Goal: Contribute content: Contribute content

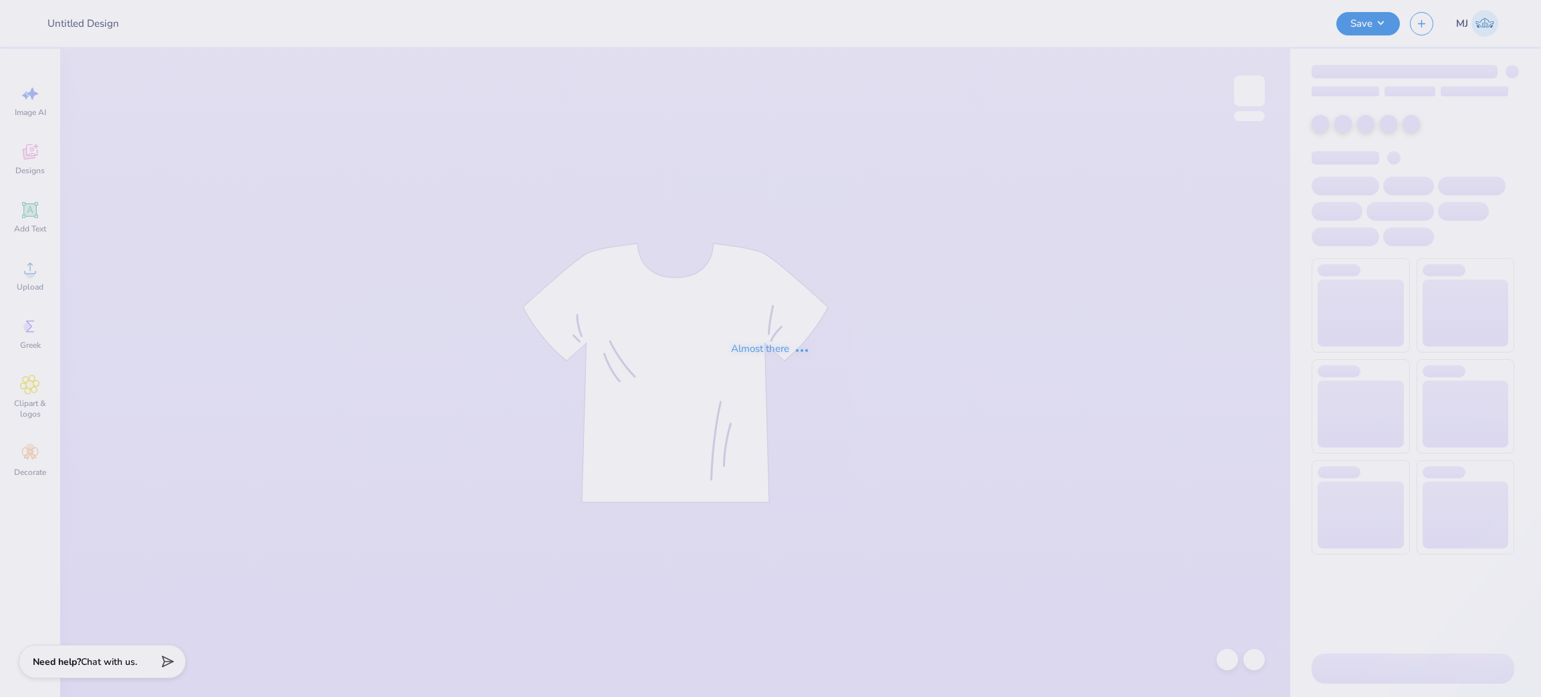
type input "[PERSON_NAME] : [GEOGRAPHIC_DATA]"
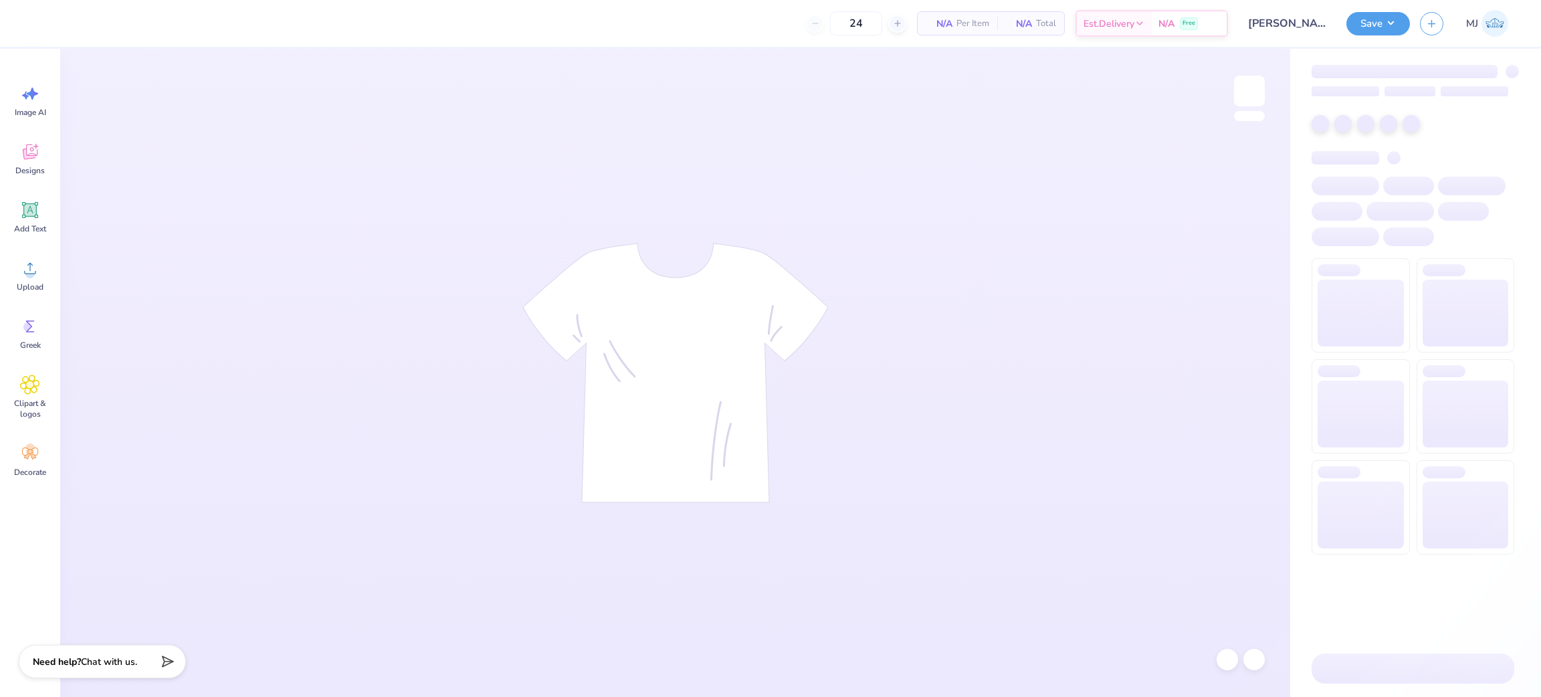
type input "50"
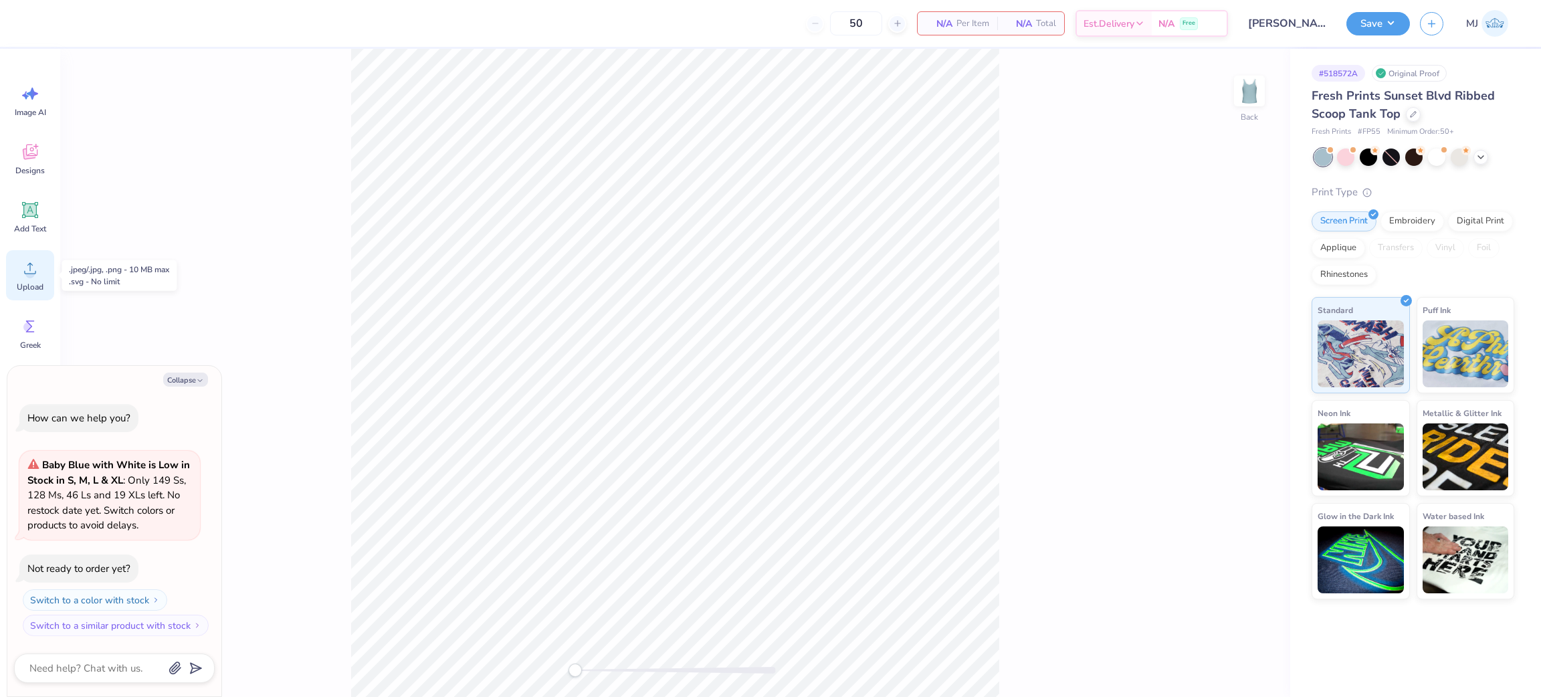
click at [34, 277] on icon at bounding box center [30, 268] width 20 height 20
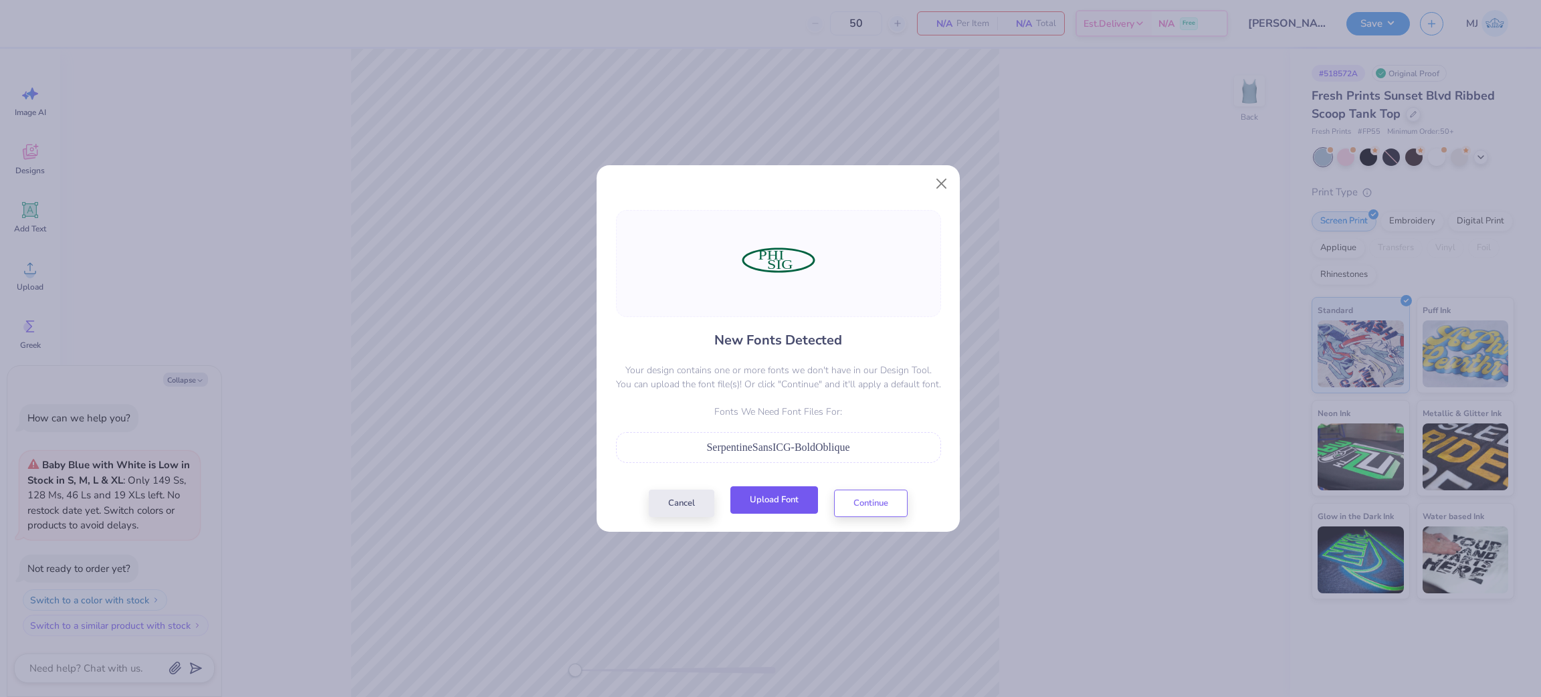
click at [778, 505] on button "Upload Font" at bounding box center [774, 499] width 88 height 27
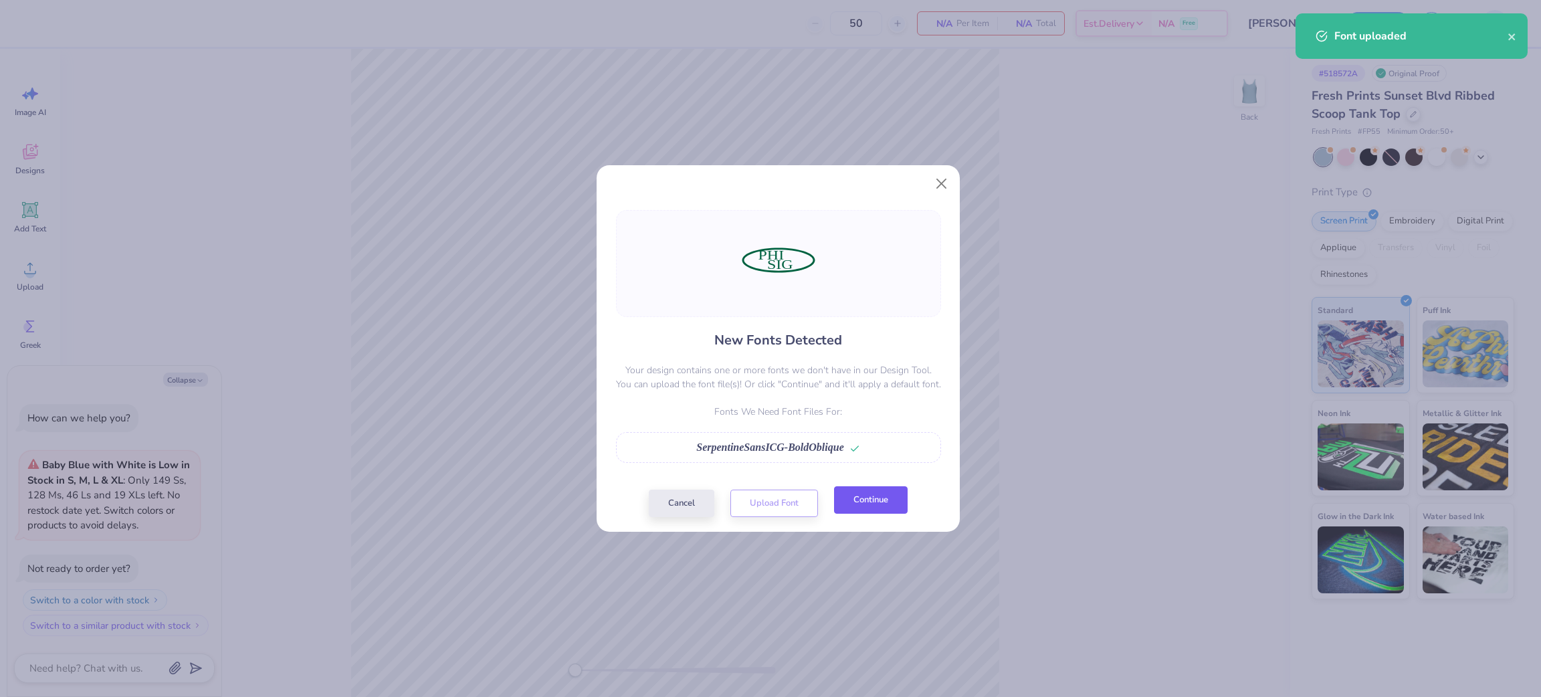
click at [864, 505] on button "Continue" at bounding box center [871, 499] width 74 height 27
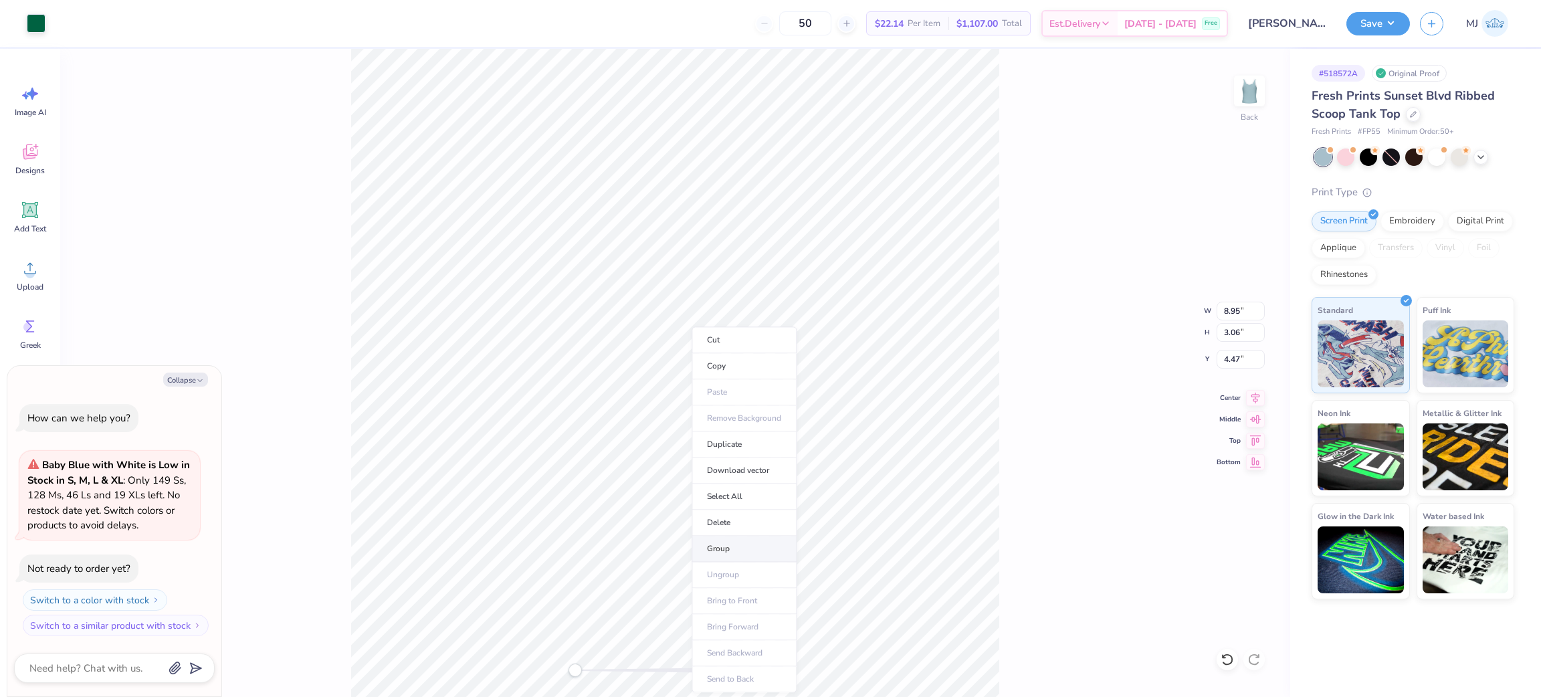
click at [744, 541] on li "Group" at bounding box center [743, 549] width 105 height 26
type textarea "x"
click at [1228, 307] on input "8.95" at bounding box center [1240, 311] width 48 height 19
click at [1228, 306] on input "8.95" at bounding box center [1240, 311] width 48 height 19
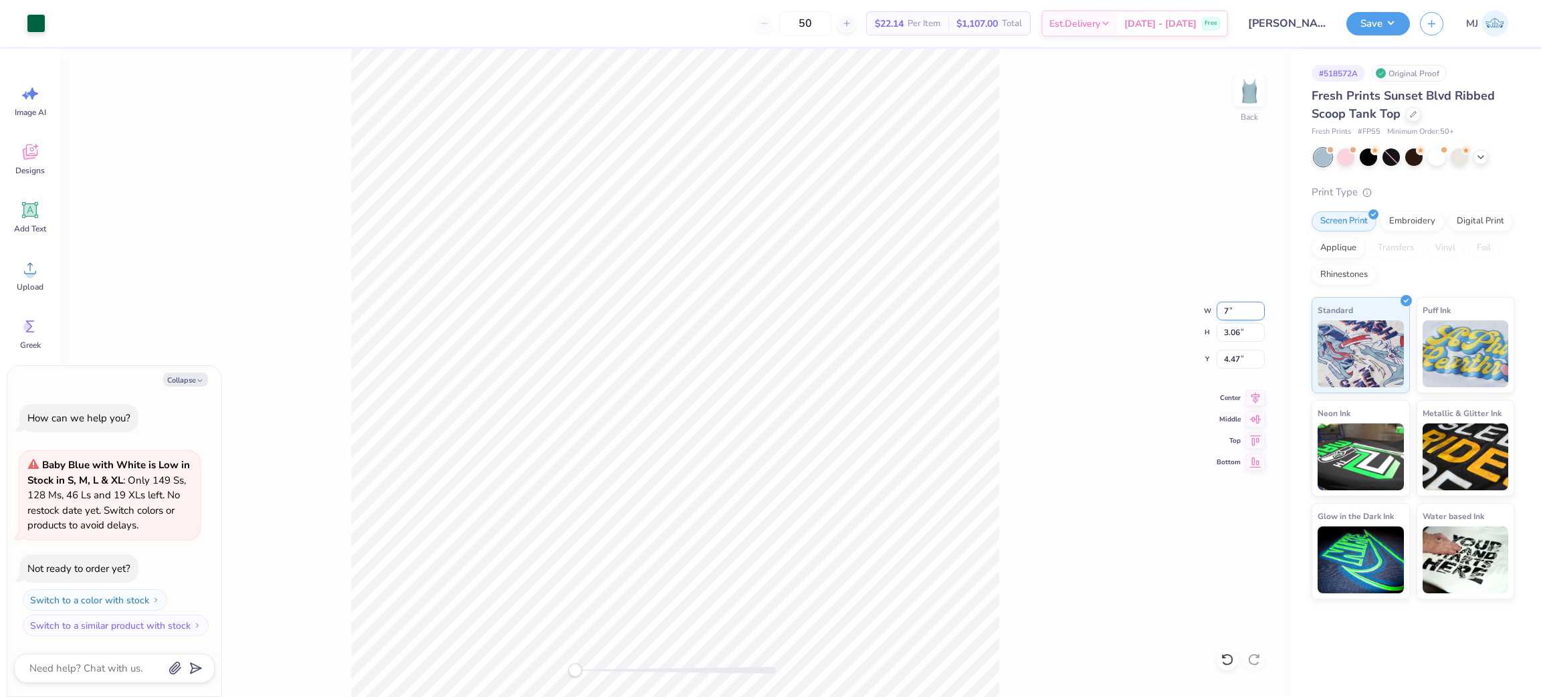
type input "7"
type textarea "x"
type input "7.00"
type input "2.39"
type input "4.80"
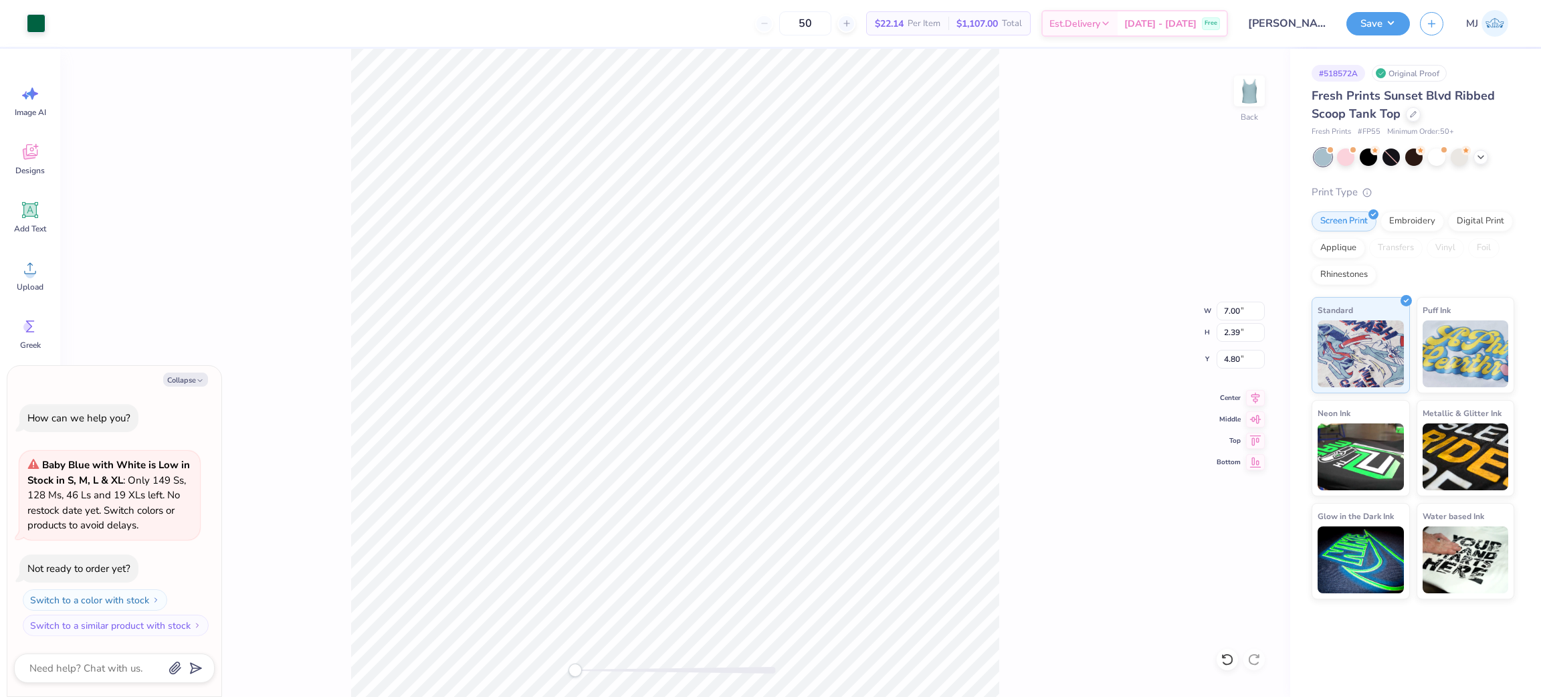
click at [1145, 292] on div "Back W 7.00 7.00 " H 2.39 2.39 " Y 4.80 4.80 " Center Middle Top Bottom" at bounding box center [675, 373] width 1230 height 648
type textarea "x"
click at [1226, 363] on input "4.80" at bounding box center [1240, 359] width 48 height 19
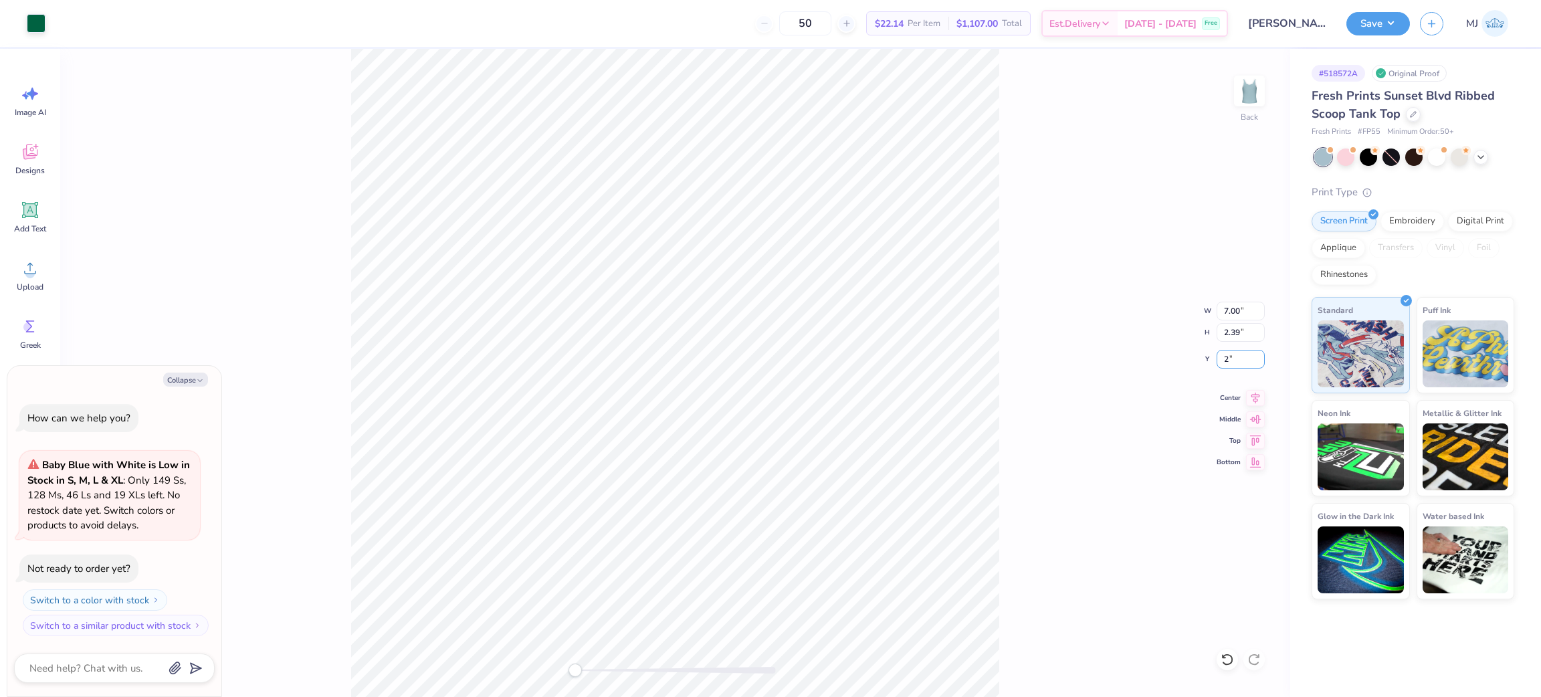
type input "2"
click at [1250, 100] on img at bounding box center [1248, 90] width 53 height 53
click at [1258, 95] on img at bounding box center [1248, 90] width 53 height 53
click at [1389, 19] on button "Save" at bounding box center [1378, 21] width 64 height 23
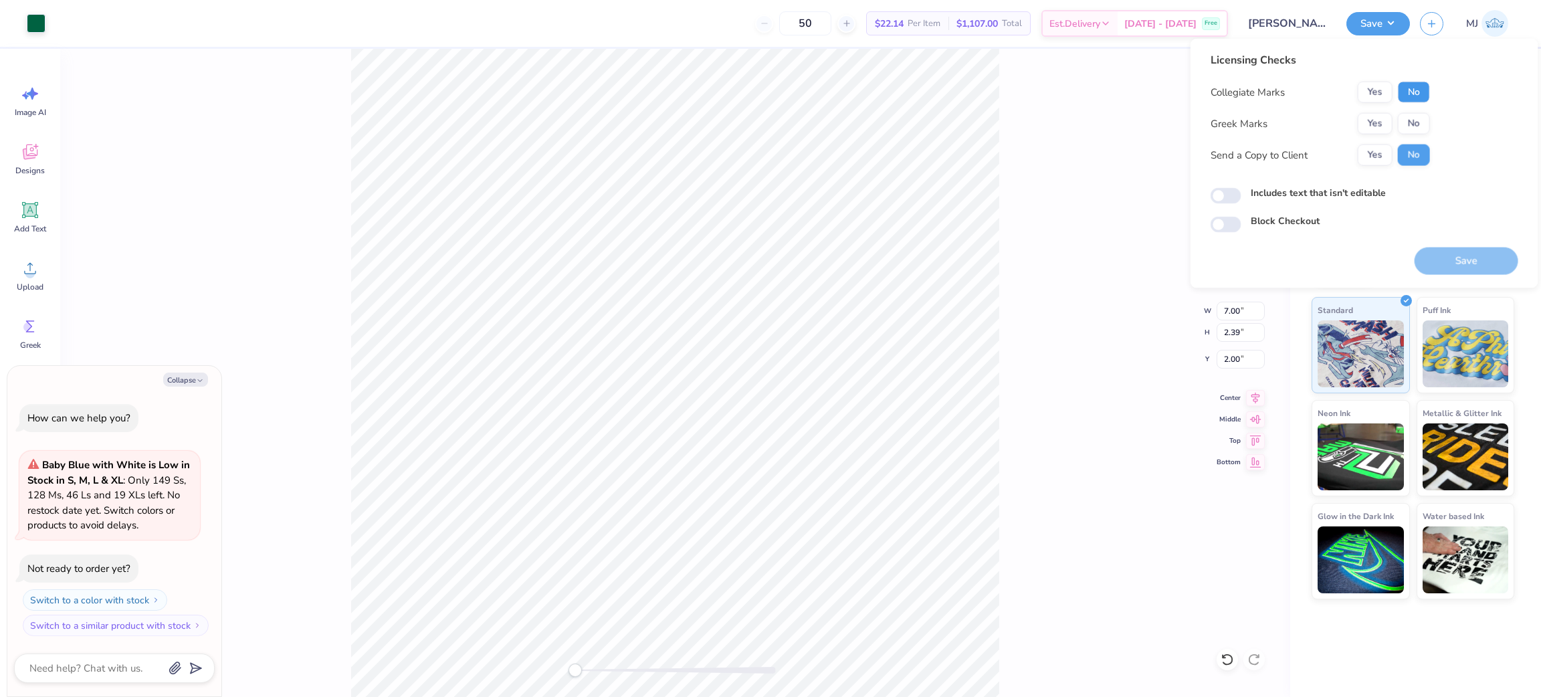
click at [1417, 100] on button "No" at bounding box center [1414, 92] width 32 height 21
click at [1374, 127] on button "Yes" at bounding box center [1374, 123] width 35 height 21
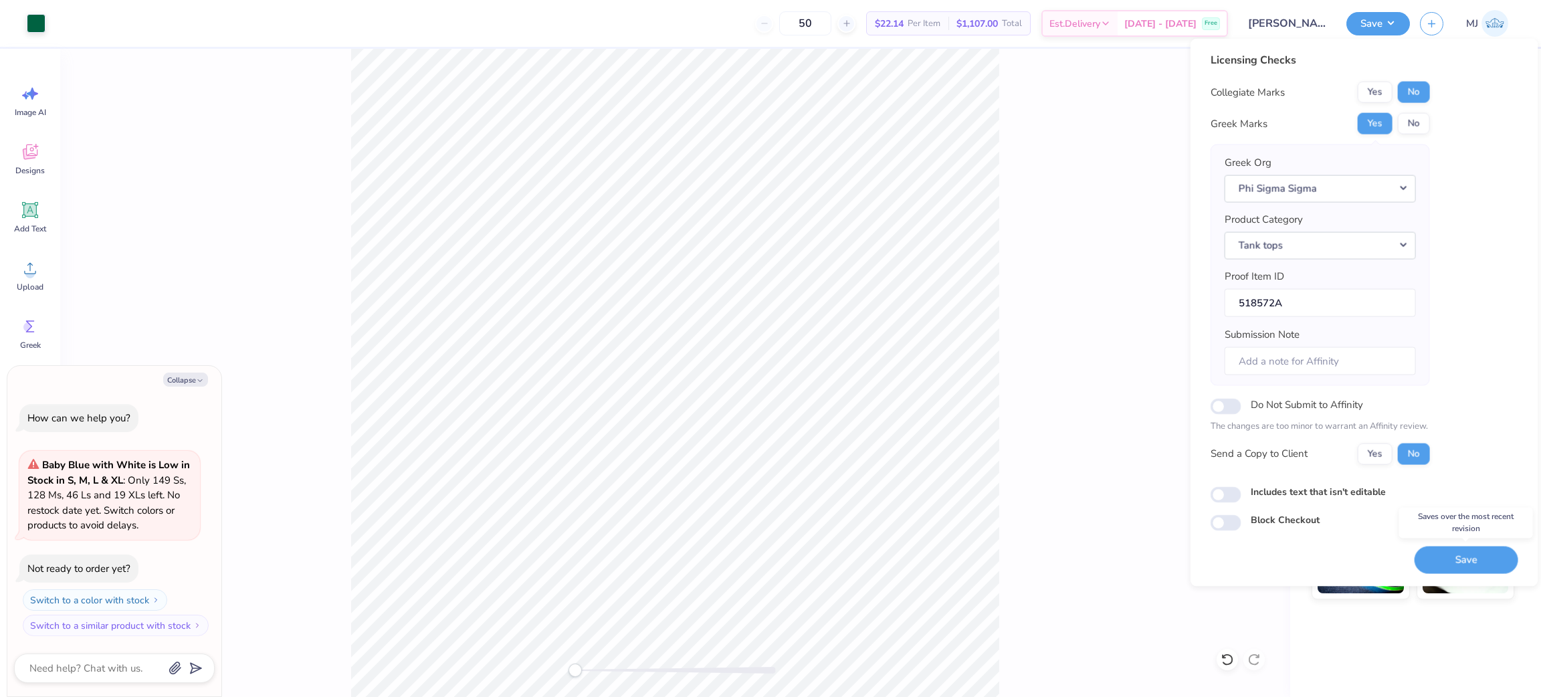
click at [1442, 568] on button "Save" at bounding box center [1466, 559] width 104 height 27
type textarea "x"
